Goal: Navigation & Orientation: Find specific page/section

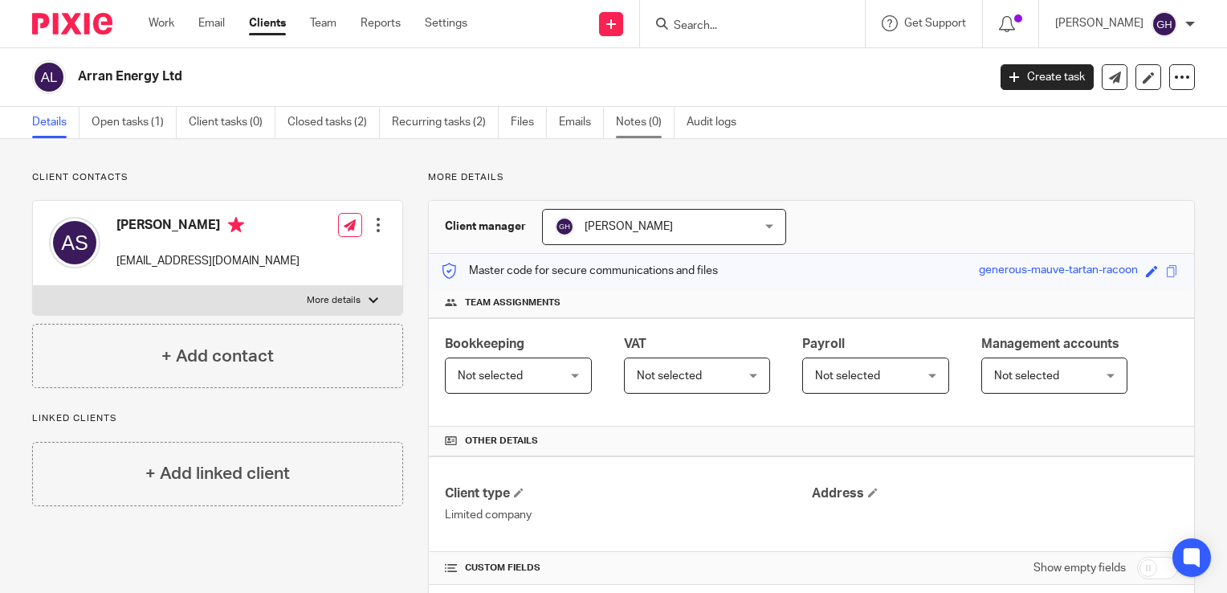
click at [639, 121] on link "Notes (0)" at bounding box center [645, 122] width 59 height 31
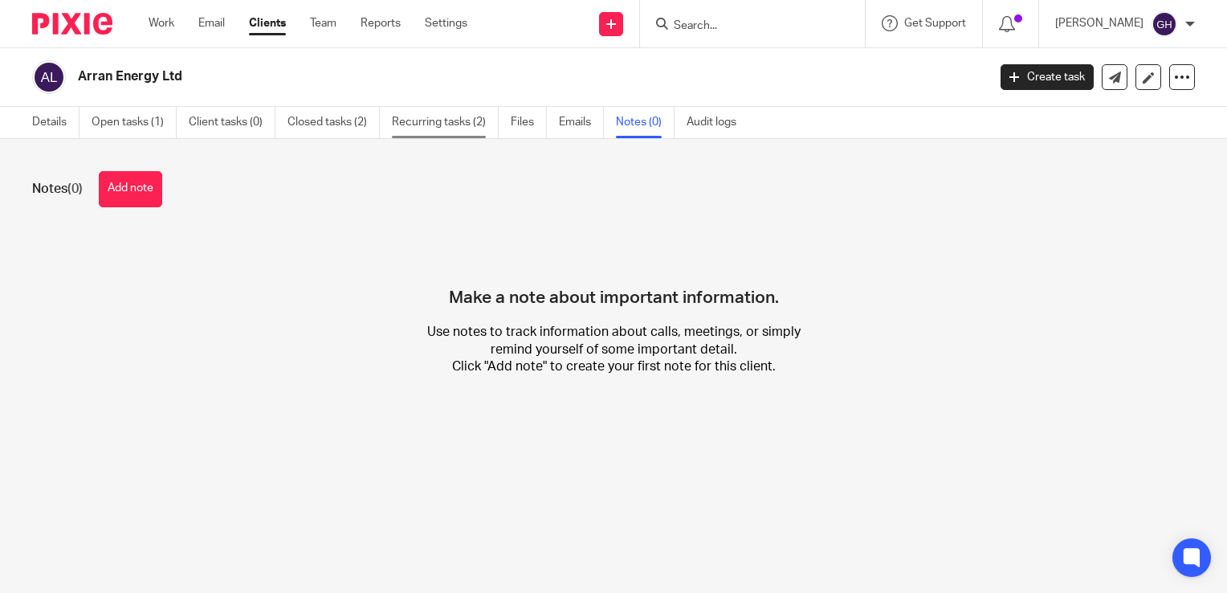
click at [438, 120] on link "Recurring tasks (2)" at bounding box center [445, 122] width 107 height 31
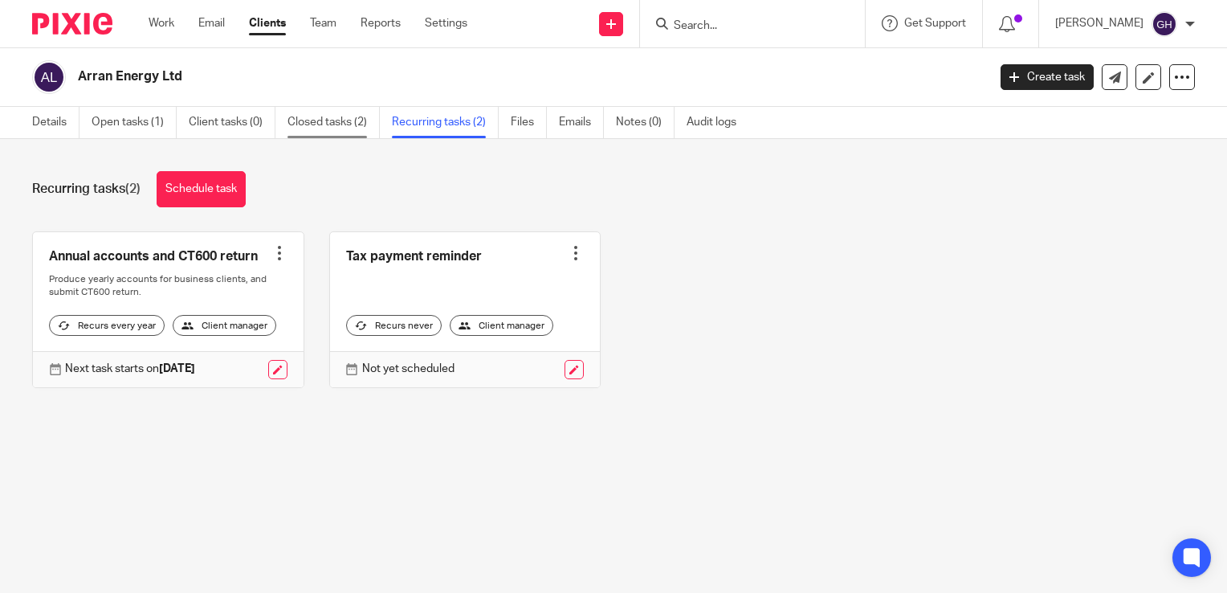
click at [307, 127] on link "Closed tasks (2)" at bounding box center [333, 122] width 92 height 31
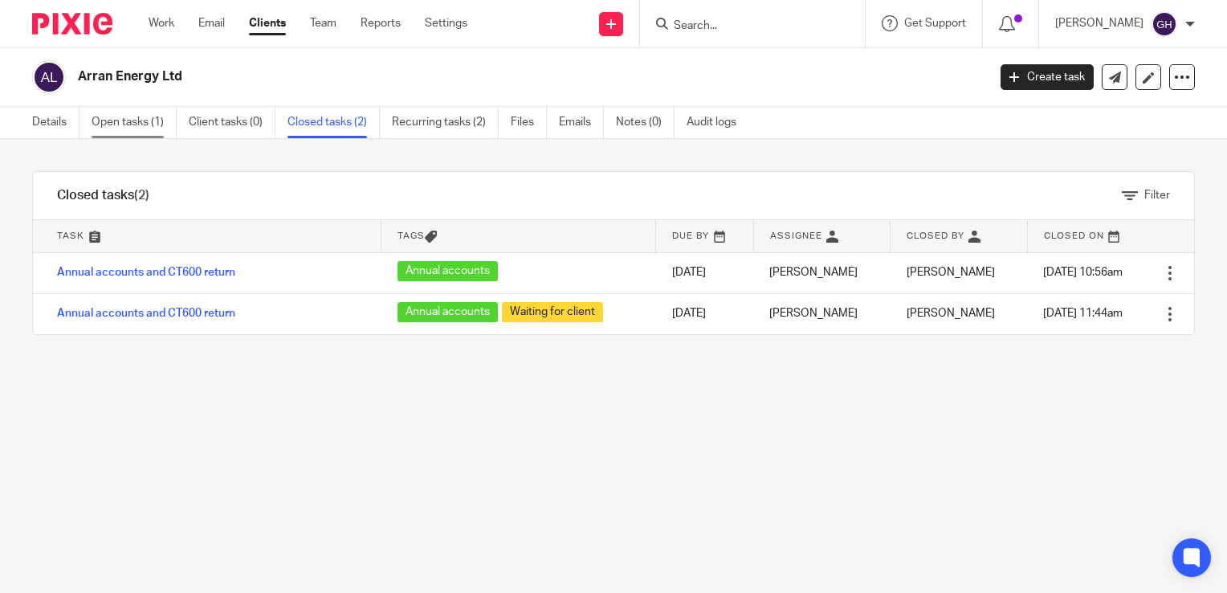
click at [126, 117] on link "Open tasks (1)" at bounding box center [134, 122] width 85 height 31
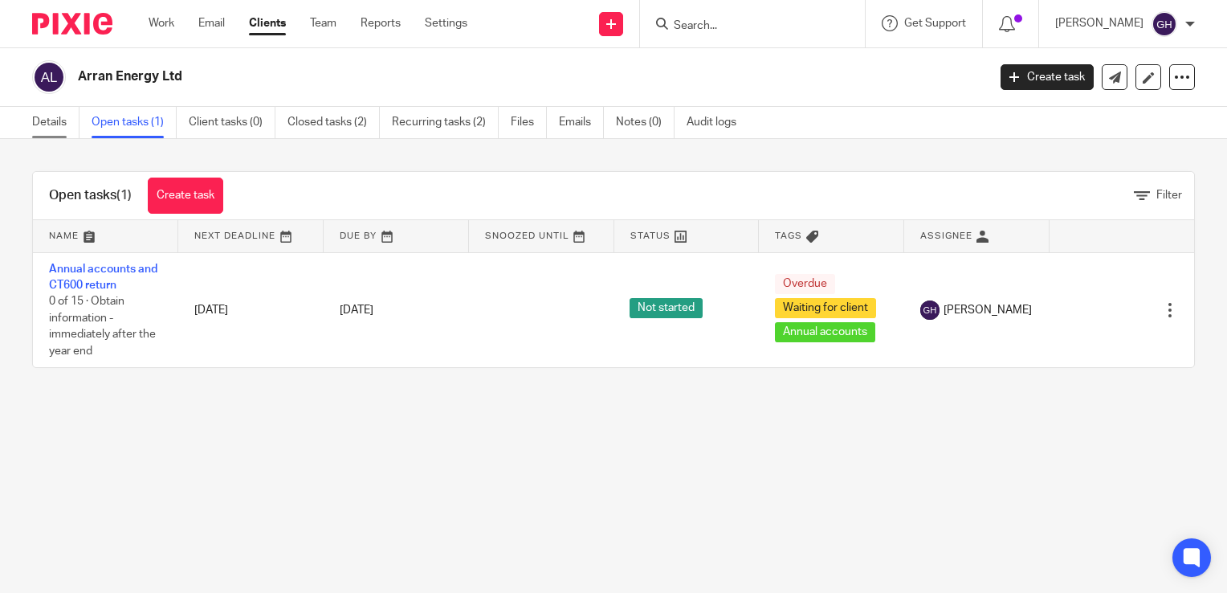
click at [61, 130] on link "Details" at bounding box center [55, 122] width 47 height 31
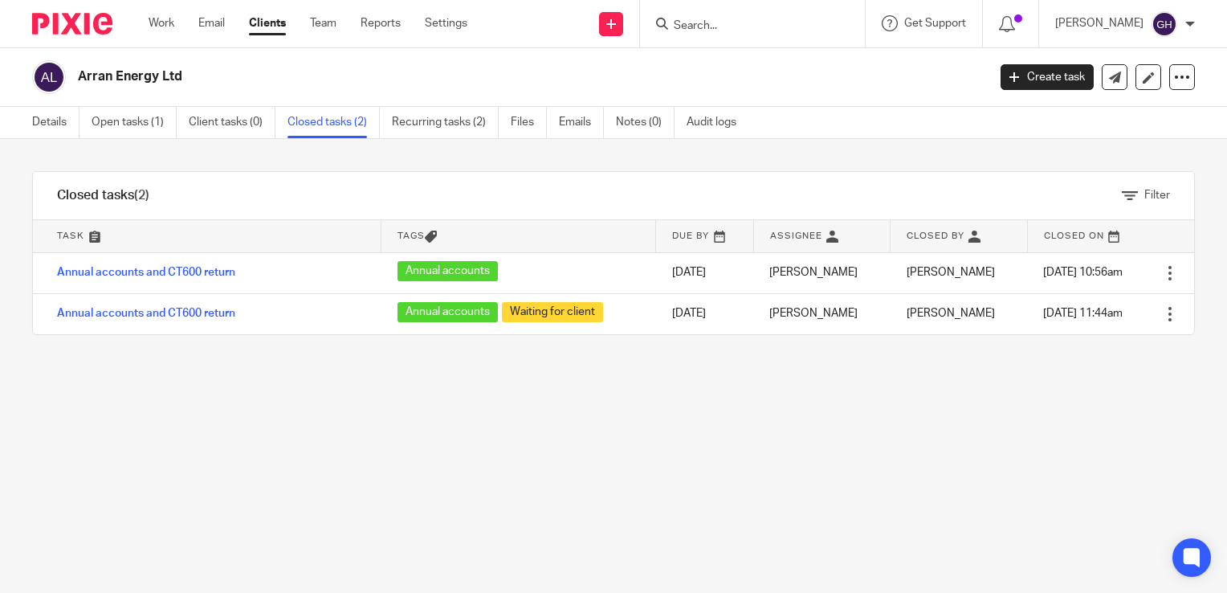
click at [748, 31] on input "Search" at bounding box center [744, 26] width 145 height 14
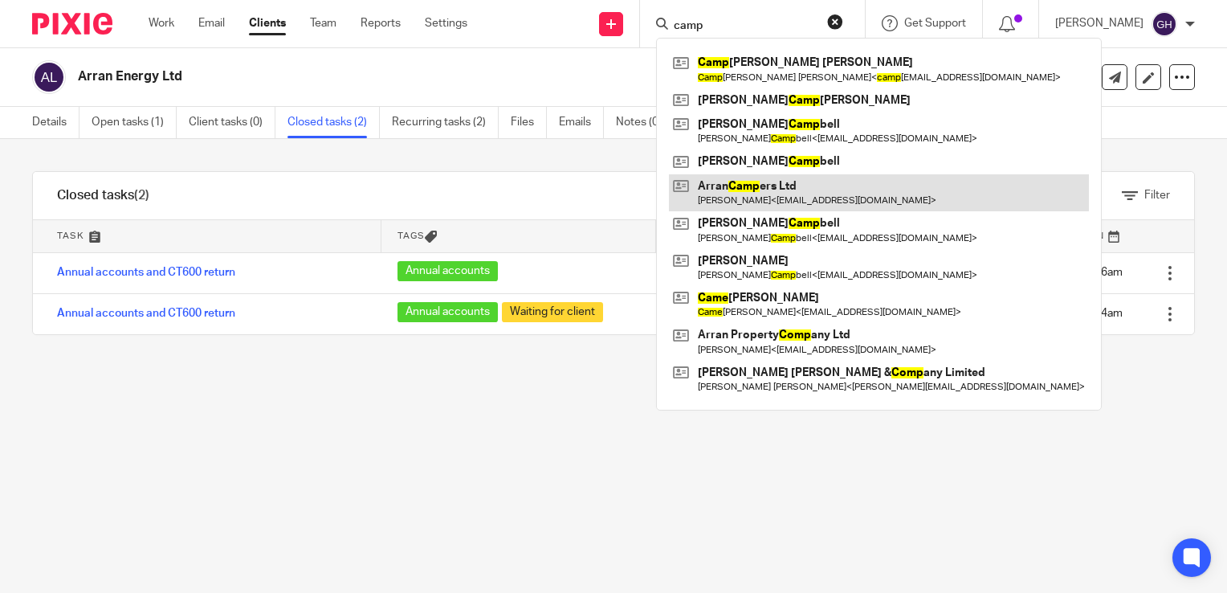
type input "camp"
click at [801, 193] on link at bounding box center [879, 192] width 420 height 37
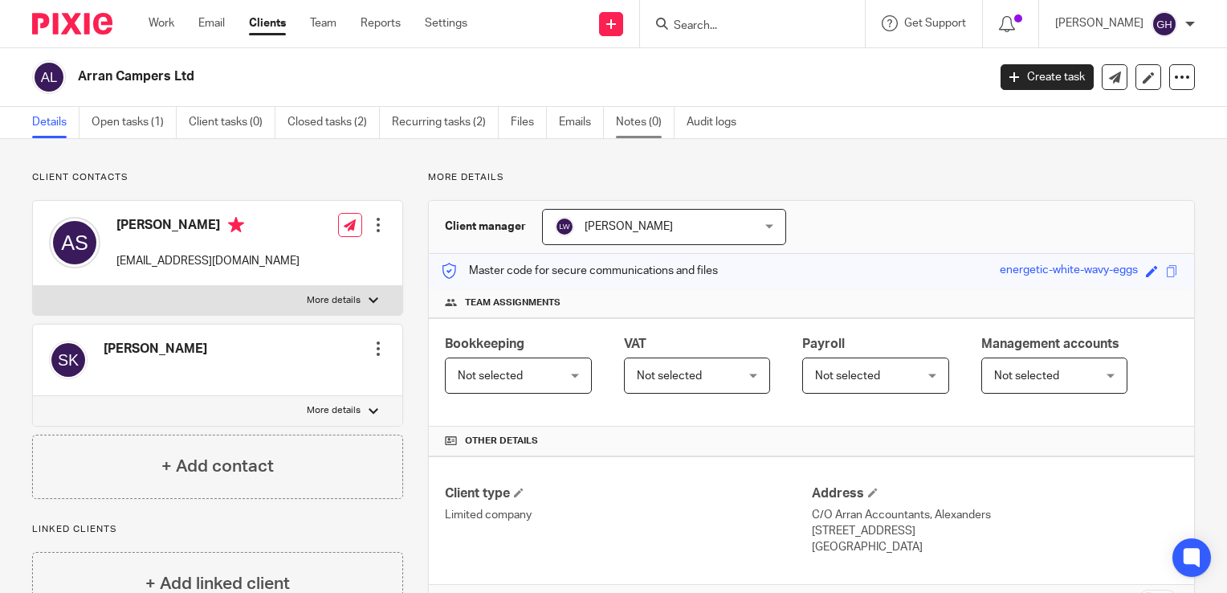
click at [641, 127] on link "Notes (0)" at bounding box center [645, 122] width 59 height 31
